Goal: Find specific page/section: Find specific page/section

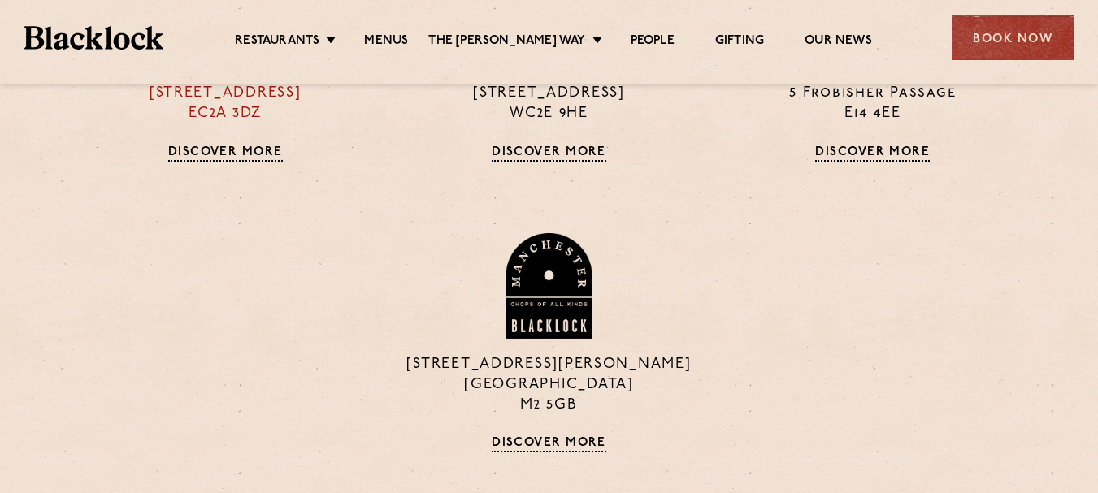
scroll to position [981, 0]
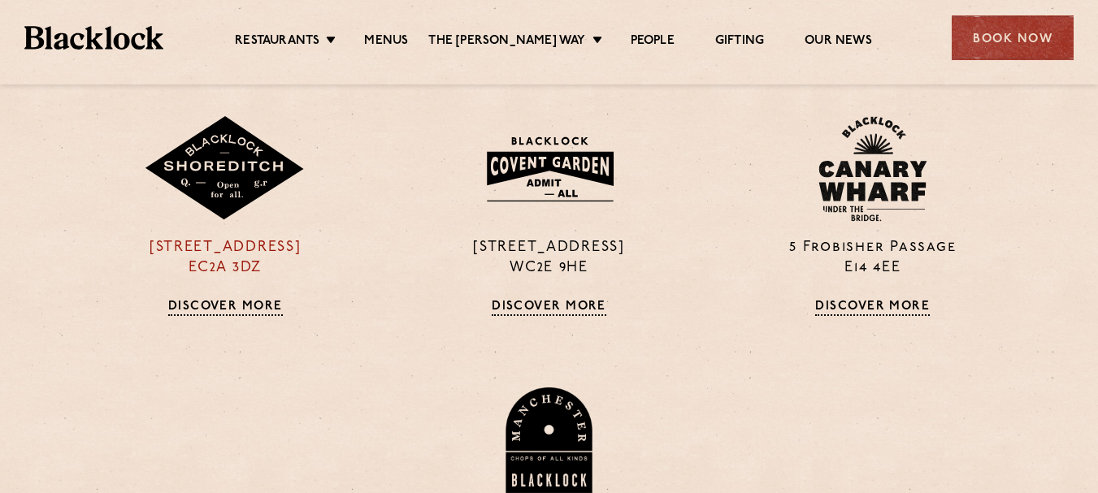
click at [258, 305] on link "Discover More" at bounding box center [225, 308] width 115 height 16
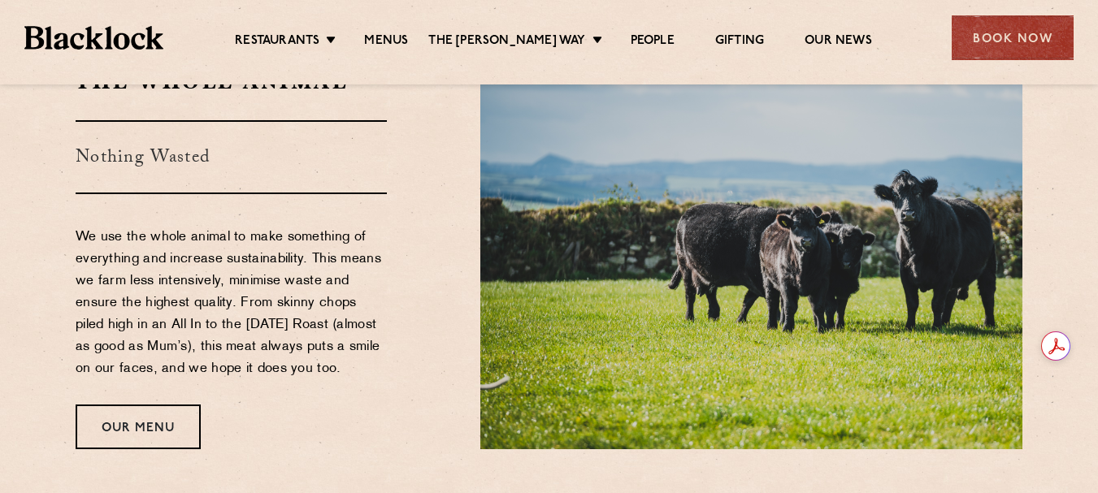
scroll to position [1544, 0]
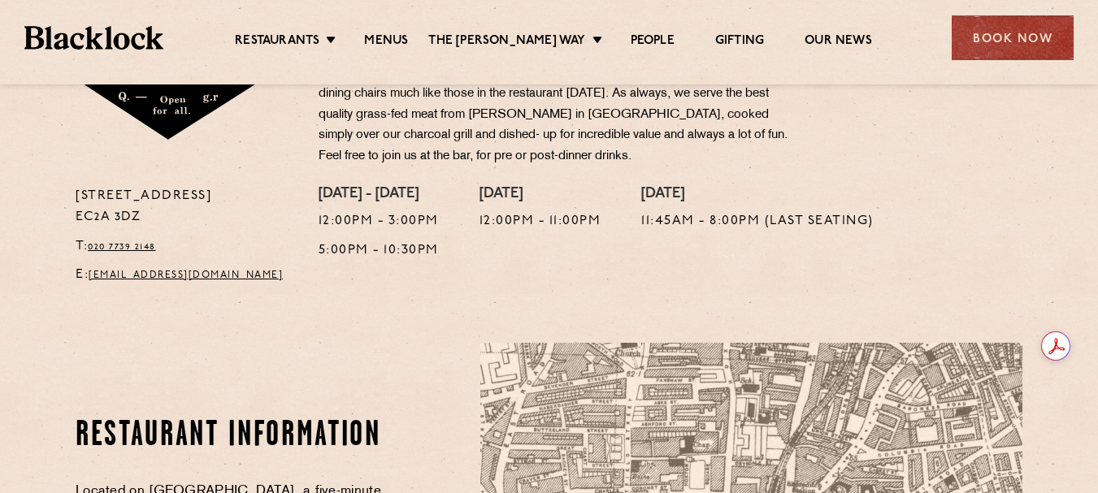
scroll to position [732, 0]
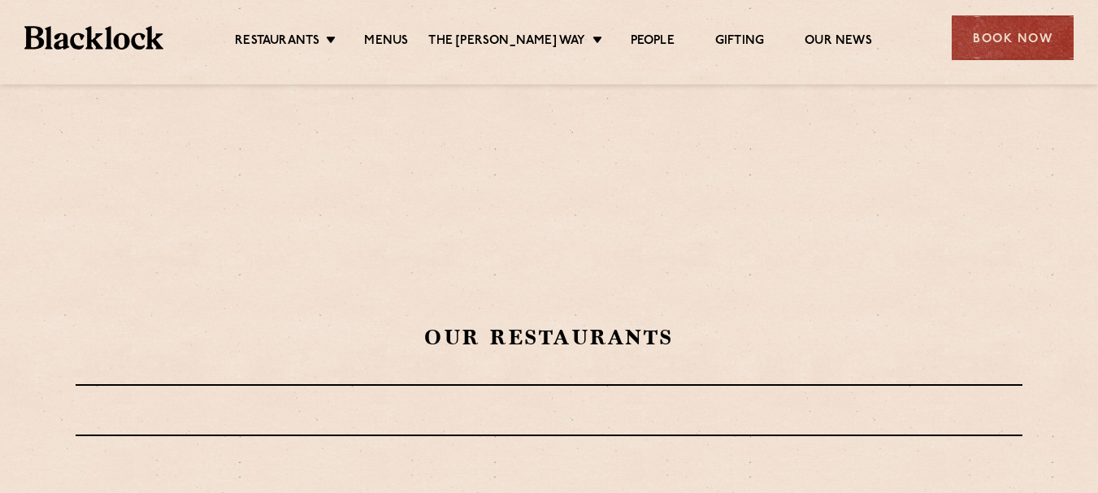
scroll to position [687, 0]
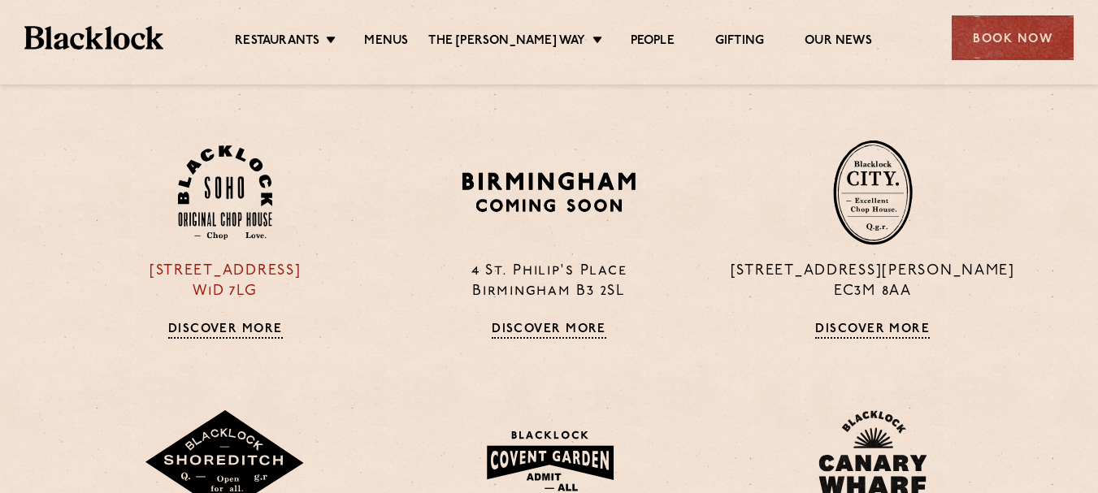
drag, startPoint x: 232, startPoint y: 312, endPoint x: 79, endPoint y: 257, distance: 162.5
click at [79, 257] on div "24 Great Windmill Street W1D 7LG Discover More" at bounding box center [225, 239] width 324 height 199
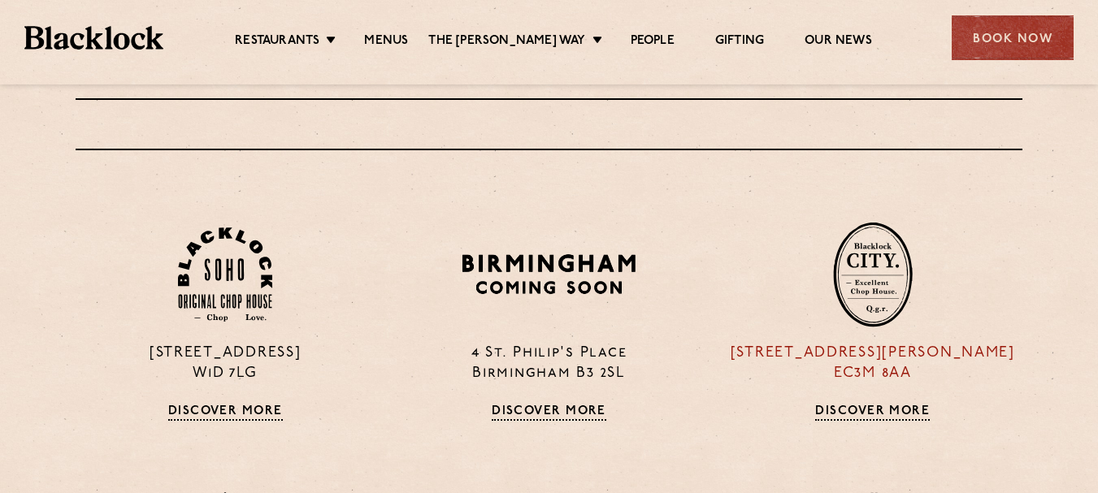
scroll to position [606, 0]
click at [857, 363] on p "13 Philpot Lane EC3M 8AA" at bounding box center [872, 363] width 299 height 41
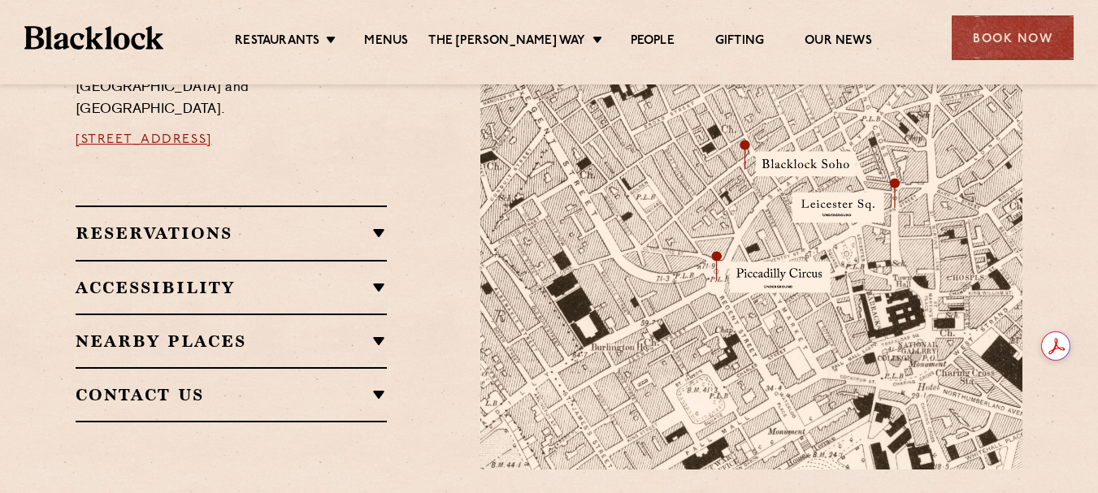
scroll to position [1057, 0]
